Goal: Book appointment/travel/reservation

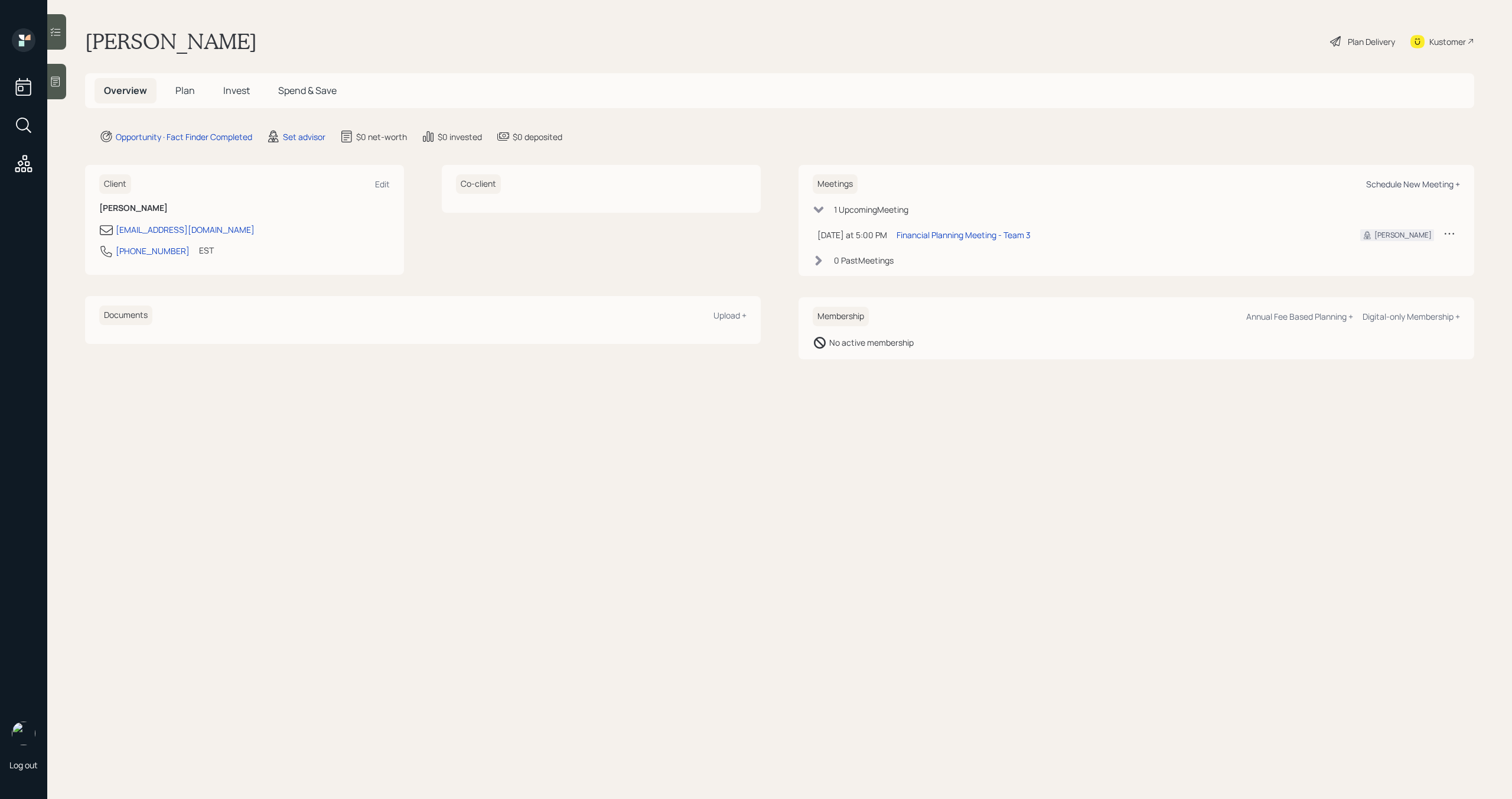
click at [1392, 185] on div "Schedule New Meeting +" at bounding box center [1413, 184] width 94 height 12
select select "round-robin"
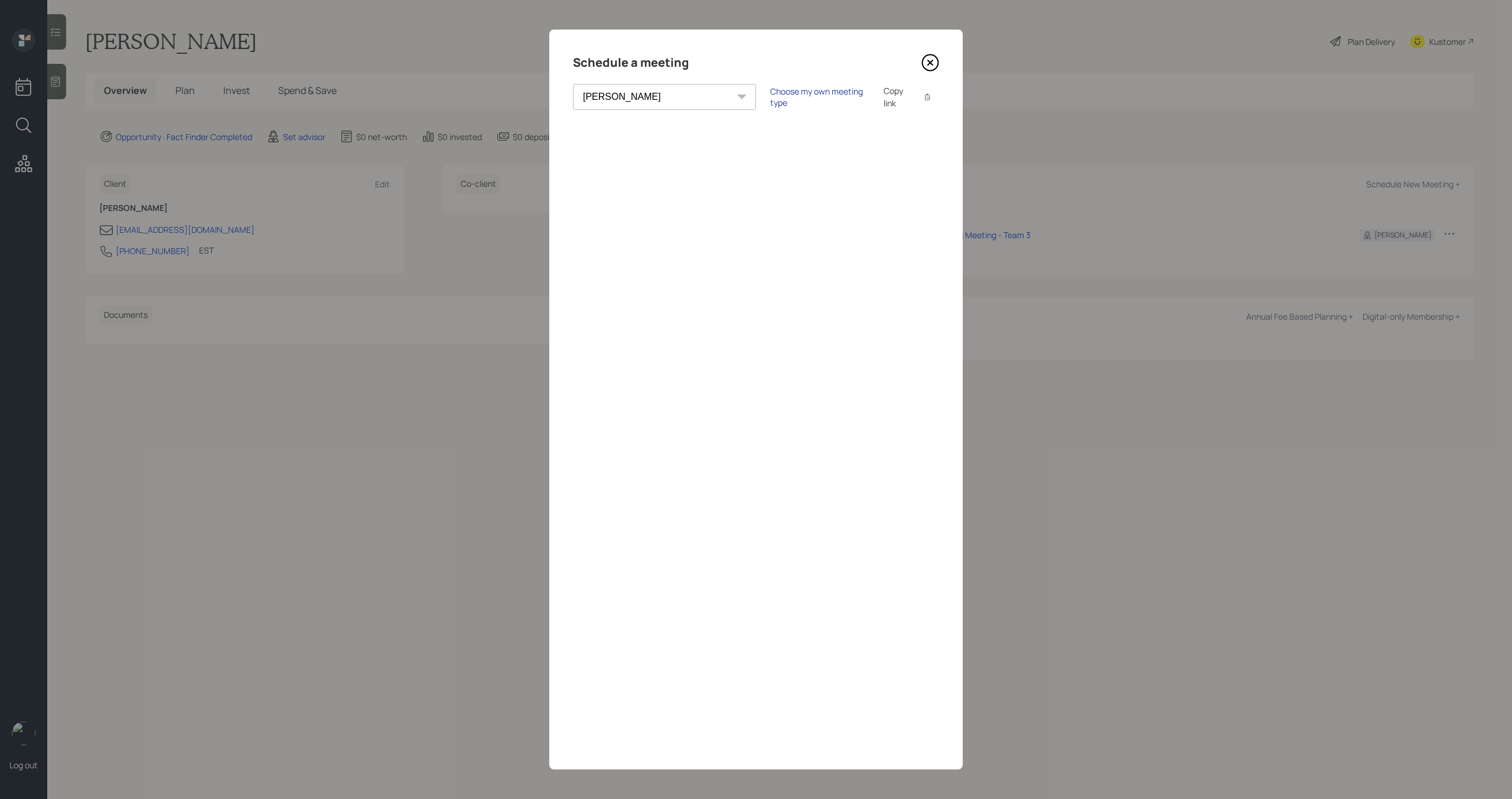
click at [770, 97] on div "Choose my own meeting type" at bounding box center [819, 97] width 99 height 22
click at [936, 62] on icon at bounding box center [930, 63] width 18 height 18
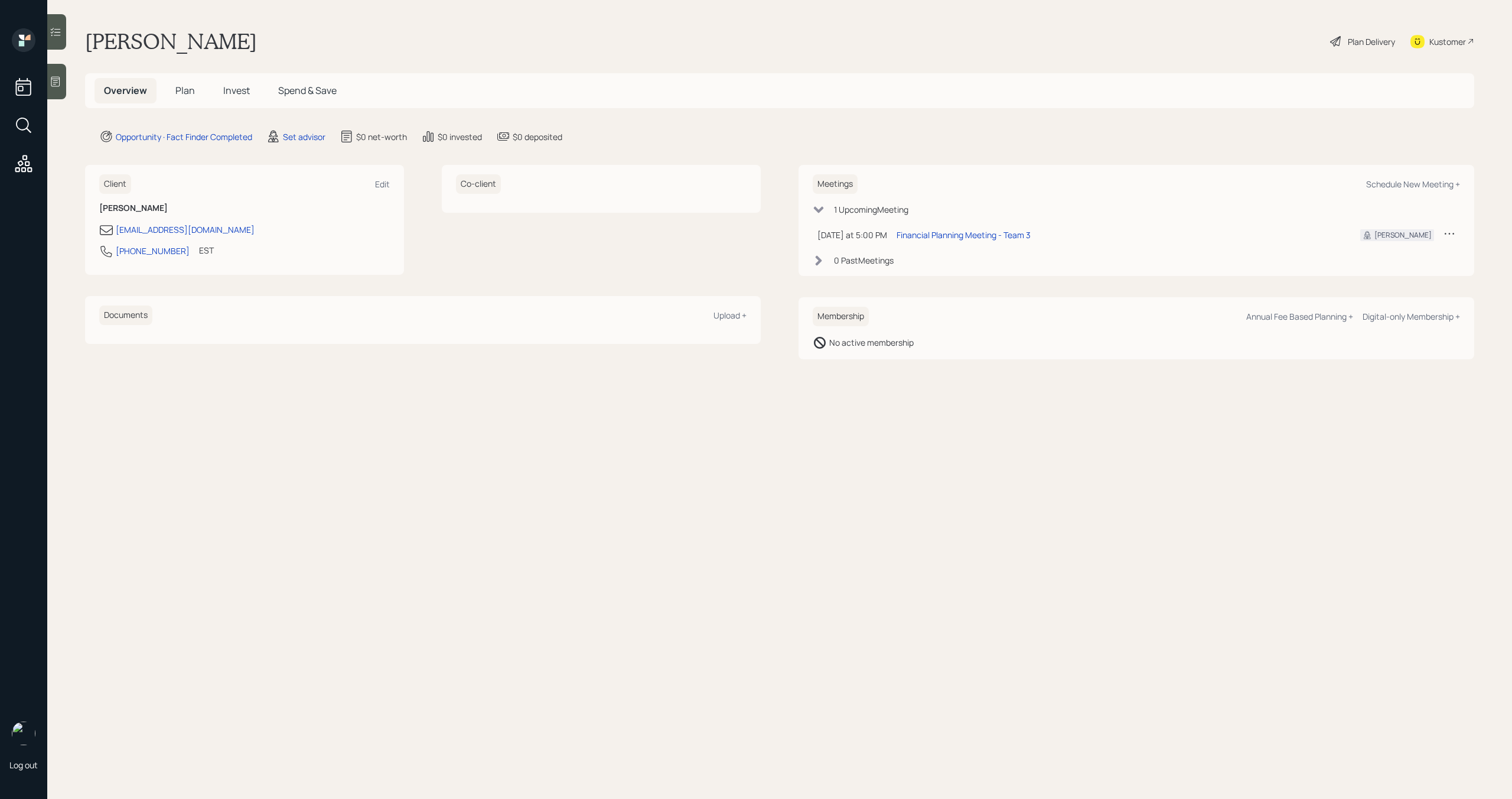
click at [1449, 235] on icon at bounding box center [1449, 233] width 12 height 12
click at [1388, 268] on div "Cancel" at bounding box center [1412, 267] width 85 height 12
